Goal: Task Accomplishment & Management: Manage account settings

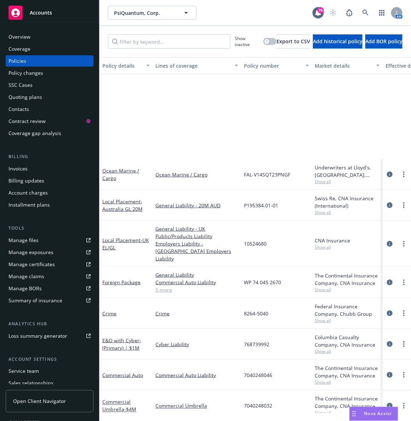
scroll to position [133, 0]
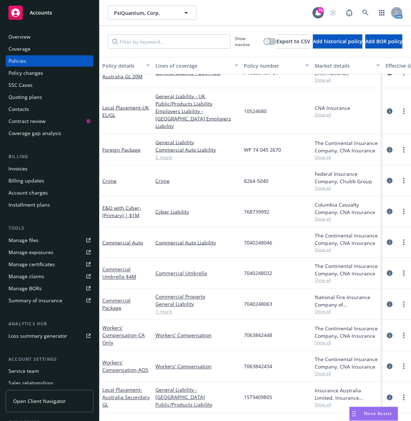
click at [47, 14] on span "Accounts" at bounding box center [41, 13] width 22 height 6
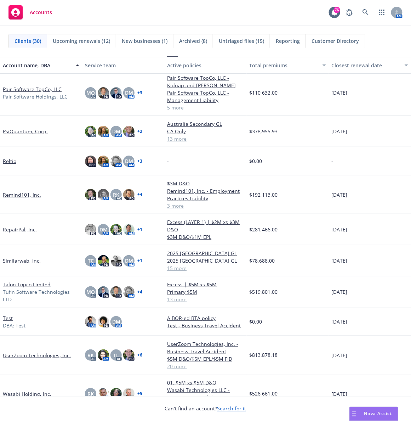
scroll to position [588, 0]
click at [15, 355] on link "UserZoom Technologies, Inc." at bounding box center [37, 355] width 68 height 7
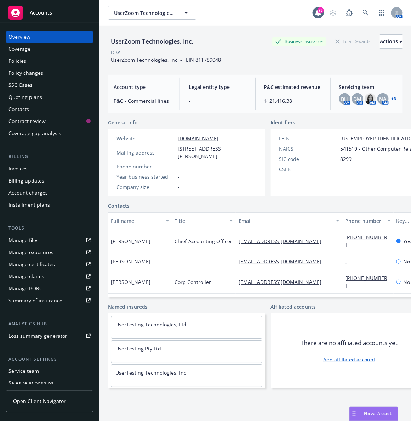
click at [39, 16] on span "Accounts" at bounding box center [41, 13] width 22 height 6
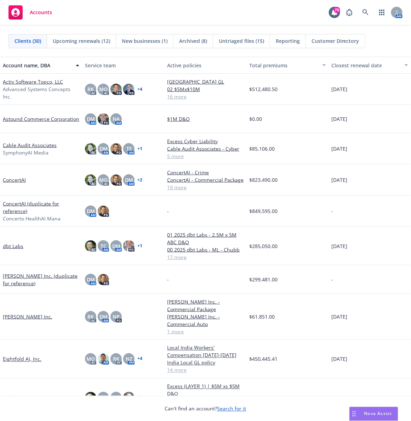
click at [29, 142] on link "Cable Audit Associates" at bounding box center [30, 144] width 54 height 7
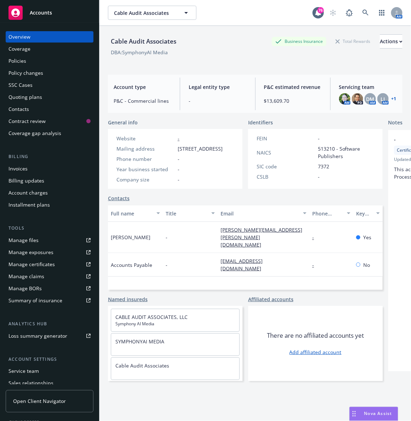
click at [33, 241] on div "Manage files" at bounding box center [24, 240] width 30 height 11
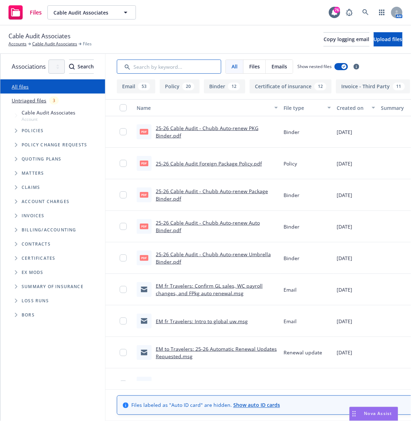
click at [159, 66] on input "Search by keyword..." at bounding box center [169, 67] width 105 height 14
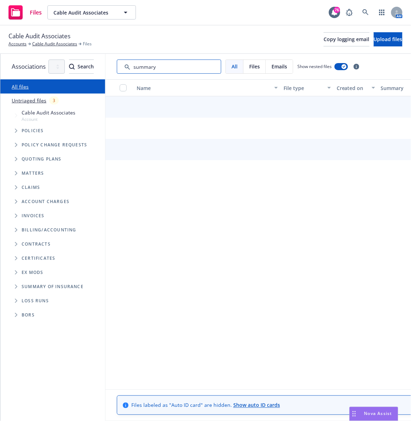
type input "summary"
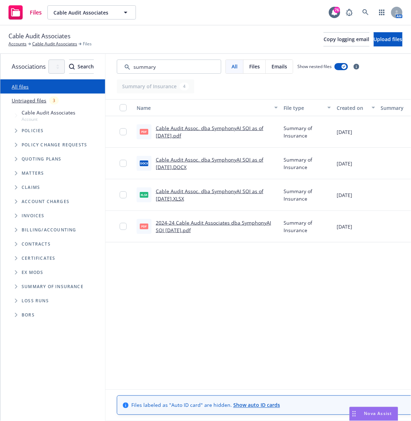
click at [201, 131] on link "Cable Audit Assoc. dba SymphonyAI SOI as of 9.30.2024.pdf" at bounding box center [210, 132] width 108 height 14
click at [16, 131] on icon "Tree Example" at bounding box center [16, 131] width 2 height 4
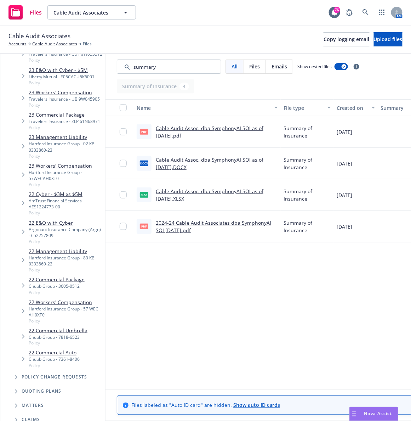
scroll to position [424, 0]
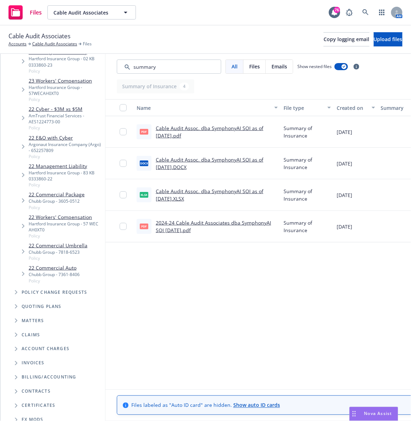
click at [16, 304] on icon "Tree Example" at bounding box center [16, 306] width 3 height 4
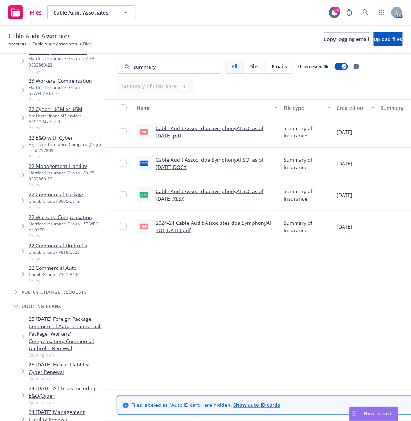
click at [55, 315] on link "25 08/21/25 Foreign Package, Commercial Auto, Commercial Package, Workers' Comp…" at bounding box center [66, 333] width 74 height 37
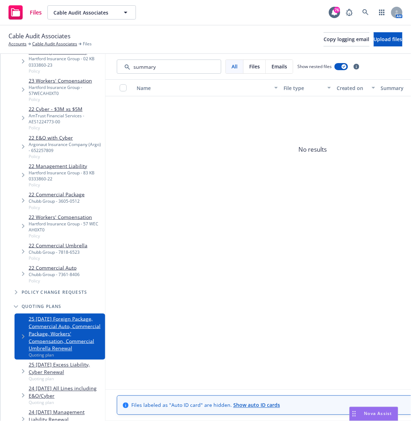
click at [76, 315] on link "25 08/21/25 Foreign Package, Commercial Auto, Commercial Package, Workers' Comp…" at bounding box center [66, 333] width 74 height 37
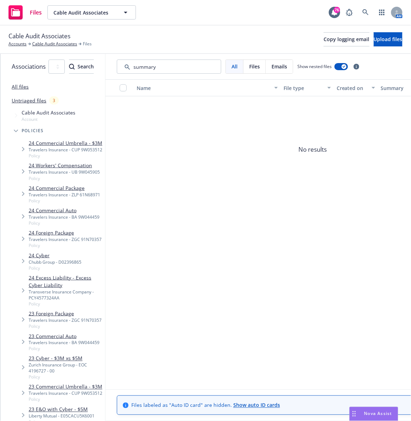
click at [209, 14] on div "Files Cable Audit Associates Cable Audit Associates 76 AM" at bounding box center [205, 13] width 411 height 26
click at [43, 102] on link "Untriaged files" at bounding box center [29, 100] width 35 height 7
